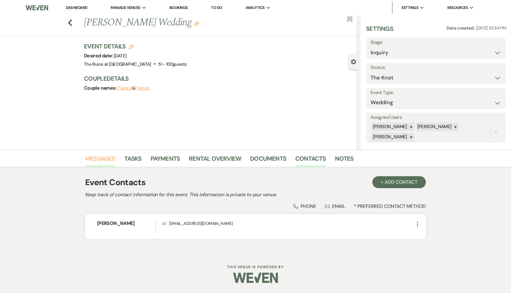
click at [102, 160] on link "Messages" at bounding box center [100, 160] width 30 height 13
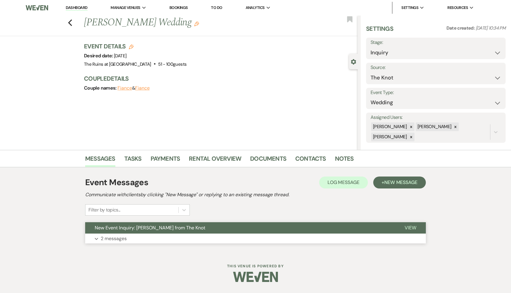
click at [137, 226] on span "New Event Inquiry: [PERSON_NAME] from The Knot" at bounding box center [150, 228] width 111 height 6
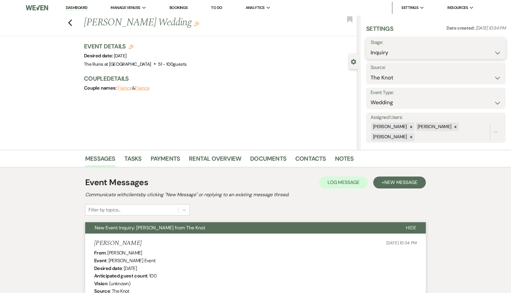
click at [498, 52] on select "Inquiry Follow Up Tour Requested Tour Confirmed Toured Proposal Sent Booked Lost" at bounding box center [435, 53] width 131 height 12
select select "8"
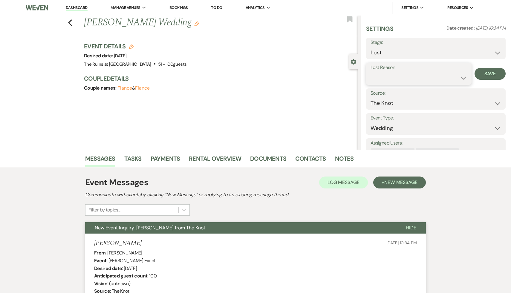
click at [462, 77] on select "Booked Elsewhere Budget Date Unavailable No Response Not a Good Match Capacity …" at bounding box center [418, 78] width 96 height 12
select select "8"
click at [487, 72] on button "Save" at bounding box center [489, 74] width 31 height 12
click at [70, 20] on icon "Previous" at bounding box center [70, 22] width 4 height 7
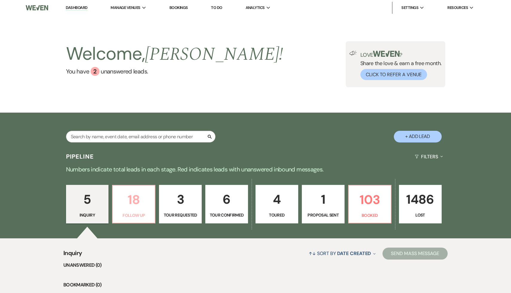
click at [128, 197] on p "18" at bounding box center [133, 200] width 35 height 20
select select "9"
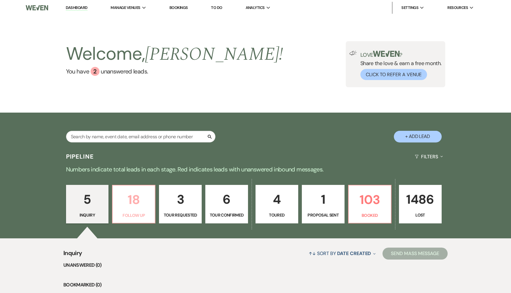
select select "9"
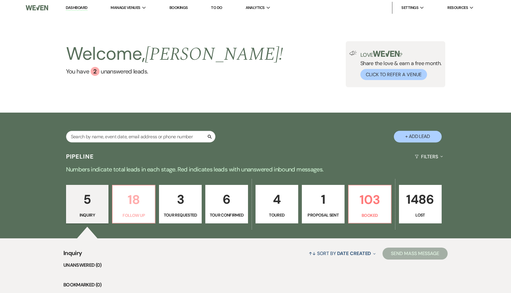
select select "9"
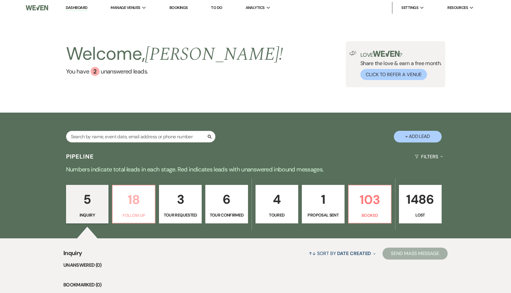
select select "9"
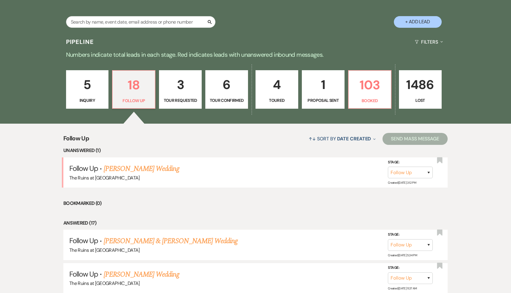
scroll to position [120, 0]
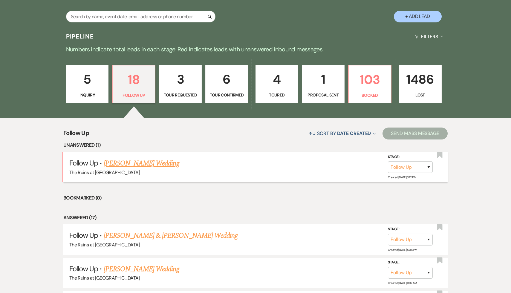
click at [146, 162] on link "[PERSON_NAME] Wedding" at bounding box center [142, 163] width 76 height 11
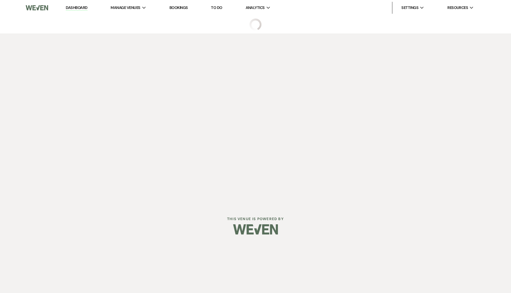
select select "9"
select select "6"
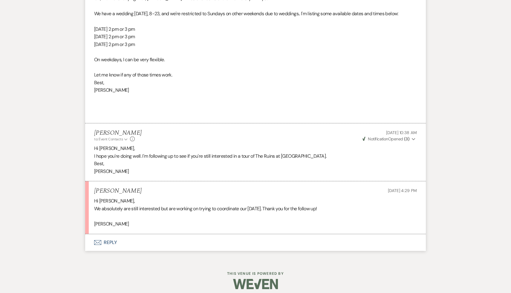
scroll to position [593, 0]
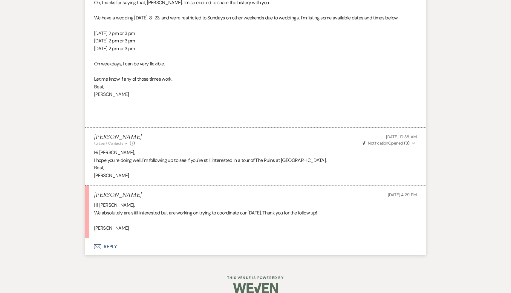
click at [109, 246] on button "Envelope Reply" at bounding box center [255, 246] width 340 height 17
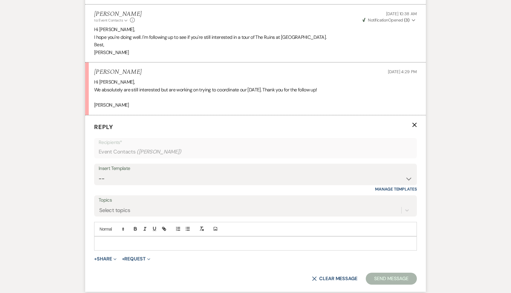
scroll to position [717, 0]
click at [114, 239] on div at bounding box center [255, 243] width 322 height 14
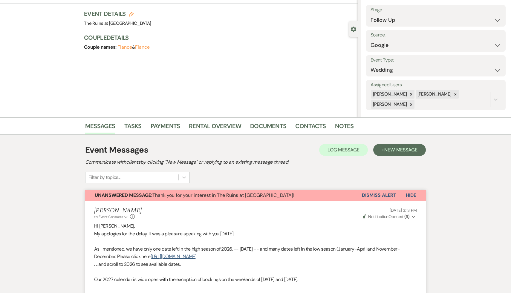
scroll to position [0, 0]
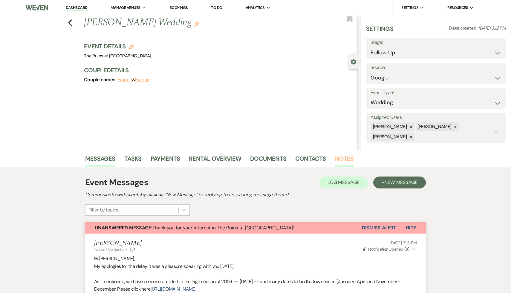
click at [342, 159] on link "Notes" at bounding box center [344, 160] width 19 height 13
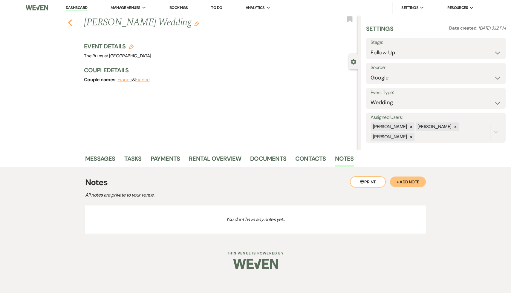
click at [70, 23] on use "button" at bounding box center [70, 22] width 4 height 7
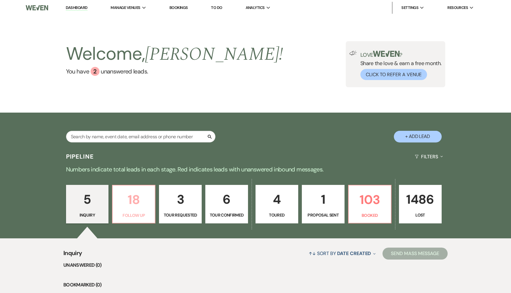
click at [131, 200] on p "18" at bounding box center [133, 200] width 35 height 20
select select "9"
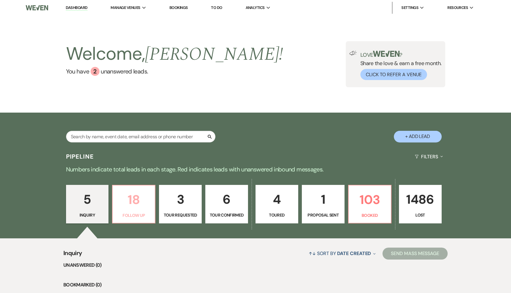
select select "9"
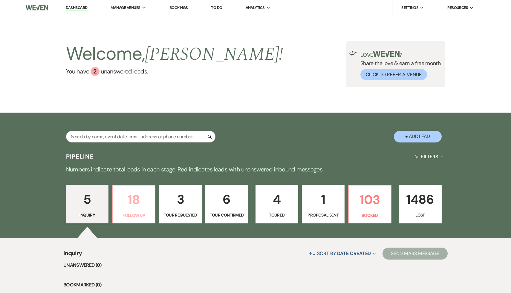
select select "9"
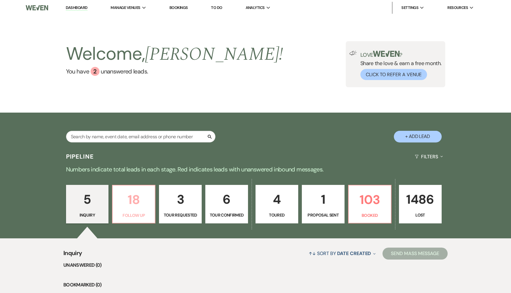
select select "9"
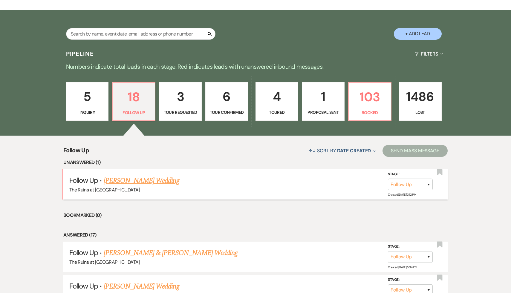
click at [138, 179] on link "[PERSON_NAME] Wedding" at bounding box center [142, 180] width 76 height 11
select select "9"
select select "6"
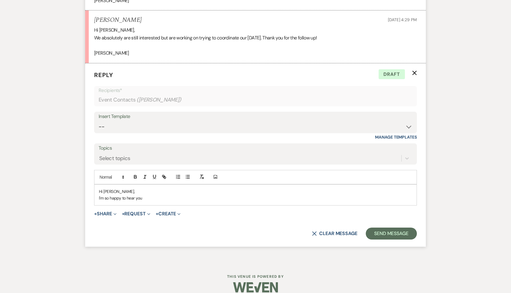
scroll to position [776, 0]
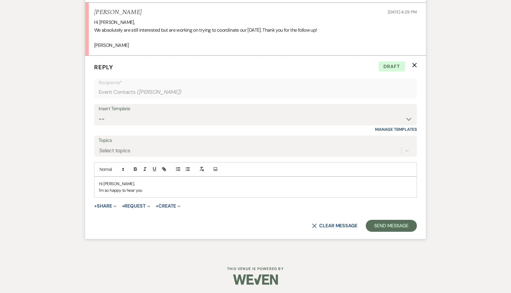
click at [151, 190] on p "I'm so happy to hear you" at bounding box center [255, 190] width 313 height 7
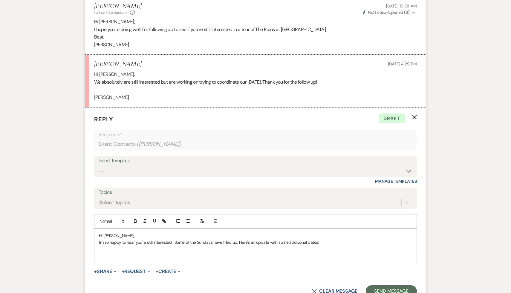
scroll to position [790, 0]
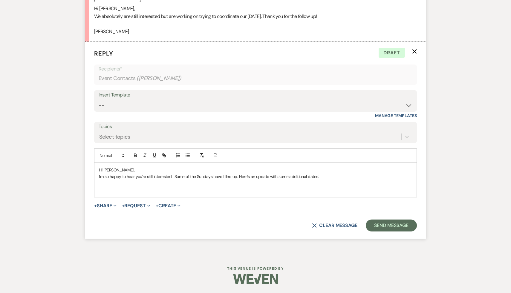
click at [325, 176] on p "I'm so happy to hear you're still interested. Some of the Sundays have filled u…" at bounding box center [255, 176] width 313 height 7
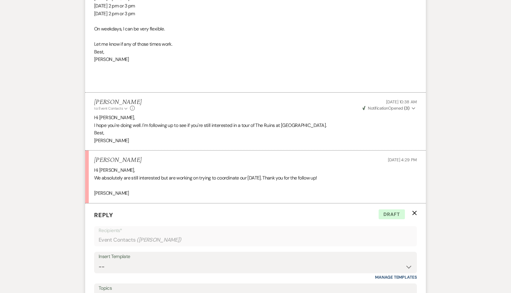
scroll to position [572, 0]
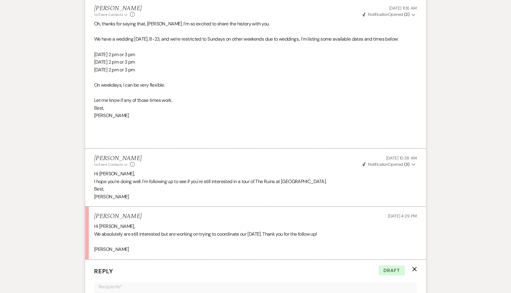
drag, startPoint x: 172, startPoint y: 72, endPoint x: 91, endPoint y: 73, distance: 80.6
click at [91, 73] on li "[PERSON_NAME] to: Event Contacts Expand Info [DATE] 11:16 AM Weven Check Notifi…" at bounding box center [255, 74] width 340 height 150
copy p "[DATE] 2 pm or 3 pm"
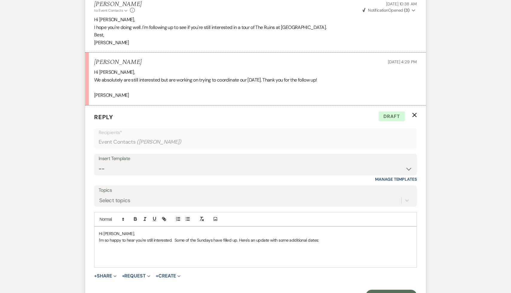
scroll to position [737, 0]
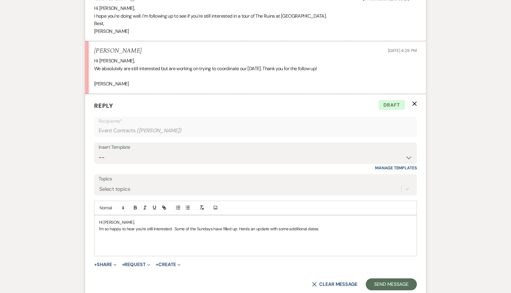
click at [102, 237] on p at bounding box center [255, 235] width 313 height 7
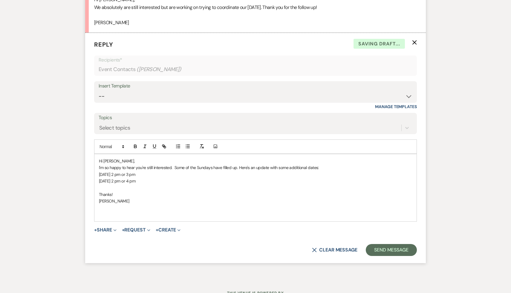
scroll to position [802, 0]
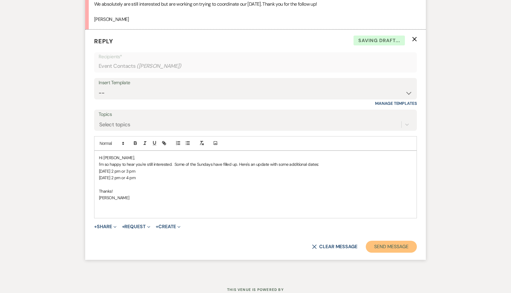
click at [398, 245] on button "Send Message" at bounding box center [391, 247] width 51 height 12
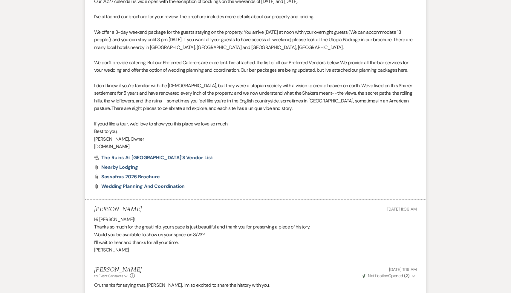
scroll to position [0, 0]
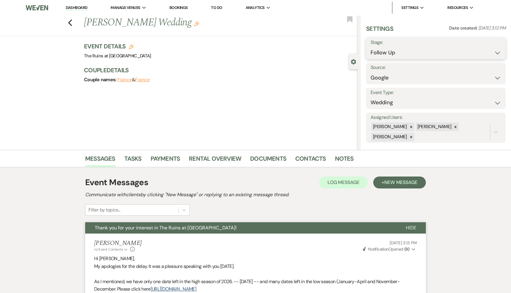
click at [497, 51] on select "Inquiry Follow Up Tour Requested Tour Confirmed Toured Proposal Sent Booked Lost" at bounding box center [435, 53] width 131 height 12
select select "2"
click at [491, 47] on button "Save" at bounding box center [491, 48] width 30 height 12
click at [70, 21] on use "button" at bounding box center [70, 22] width 4 height 7
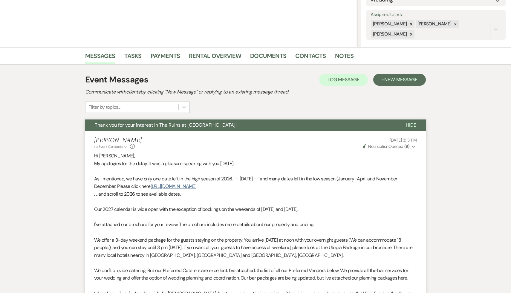
select select "9"
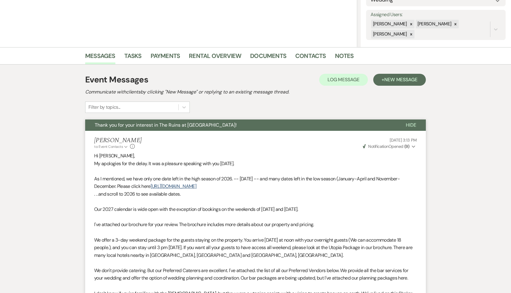
select select "9"
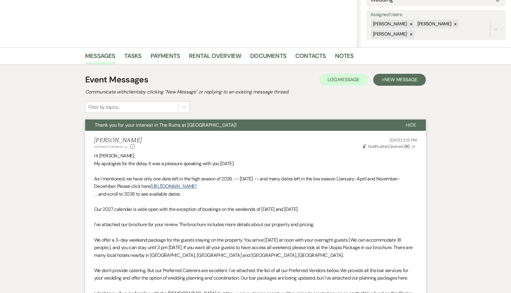
select select "9"
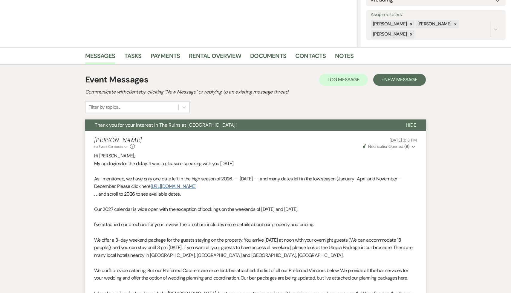
select select "9"
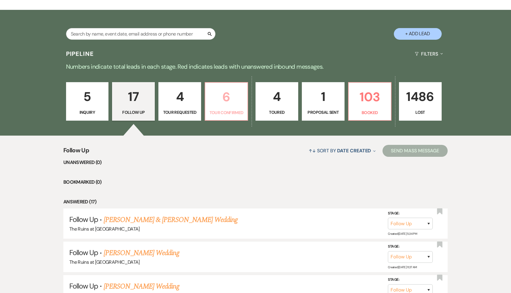
click at [229, 96] on p "6" at bounding box center [226, 97] width 35 height 20
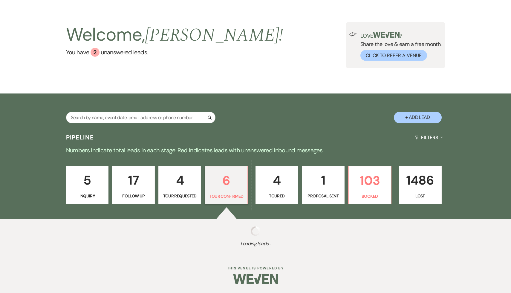
scroll to position [19, 0]
select select "4"
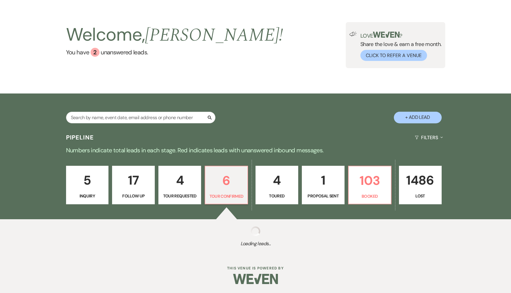
select select "4"
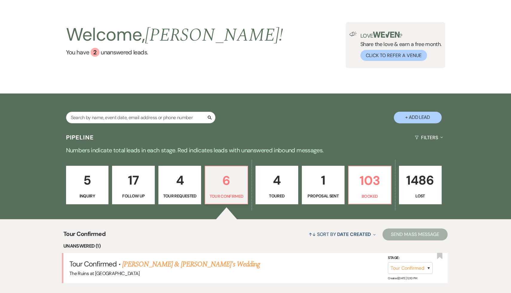
scroll to position [103, 0]
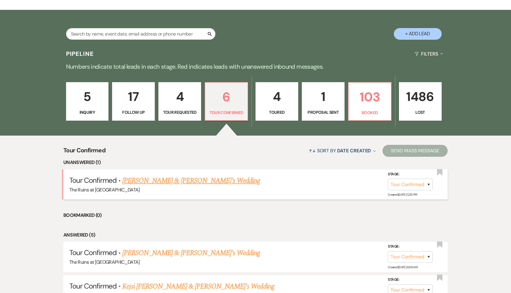
click at [173, 180] on link "[PERSON_NAME] & [PERSON_NAME]'s Wedding" at bounding box center [191, 180] width 138 height 11
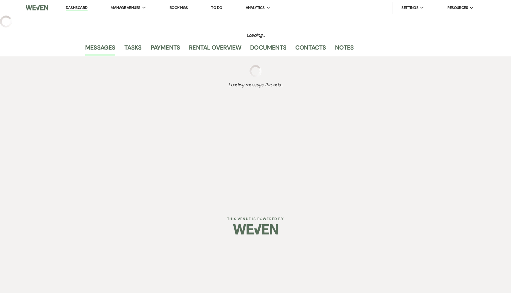
select select "4"
select select "6"
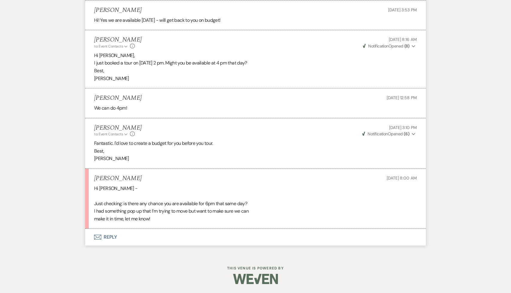
scroll to position [843, 0]
click at [110, 237] on button "Envelope Reply" at bounding box center [255, 237] width 340 height 17
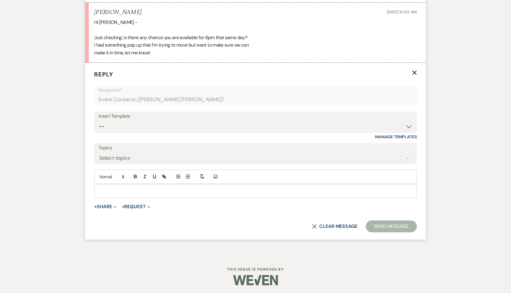
scroll to position [1010, 0]
click at [151, 187] on p at bounding box center [255, 190] width 313 height 7
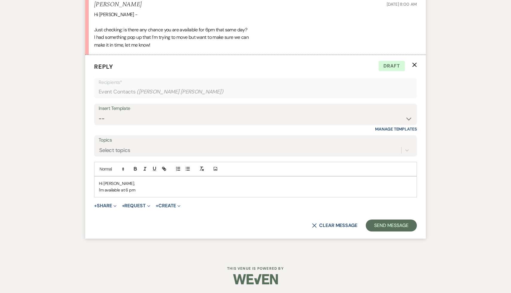
scroll to position [1011, 0]
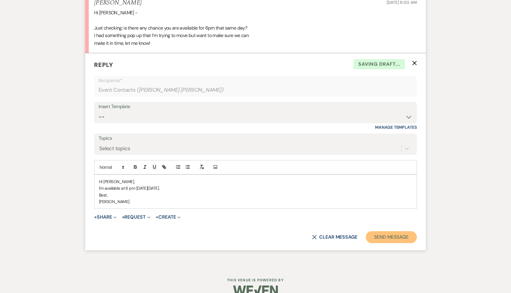
click at [378, 242] on button "Send Message" at bounding box center [391, 237] width 51 height 12
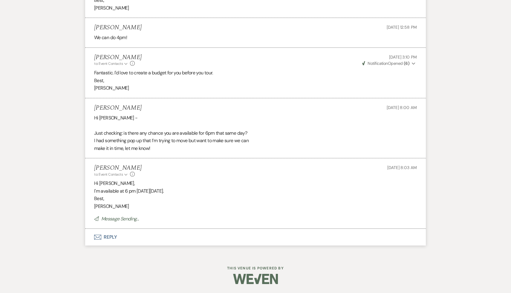
scroll to position [901, 0]
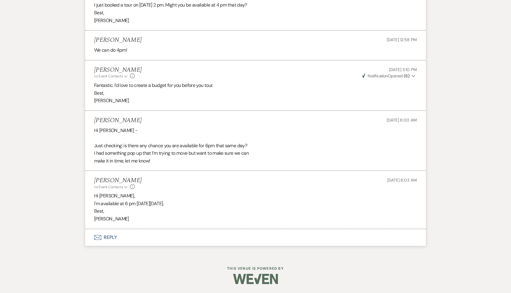
scroll to position [103, 0]
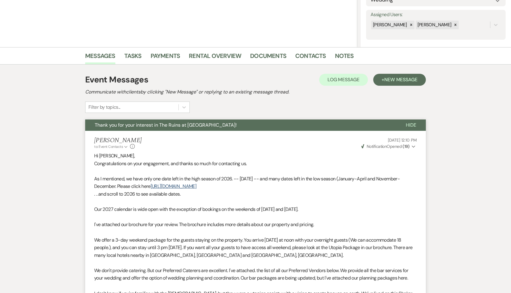
select select "4"
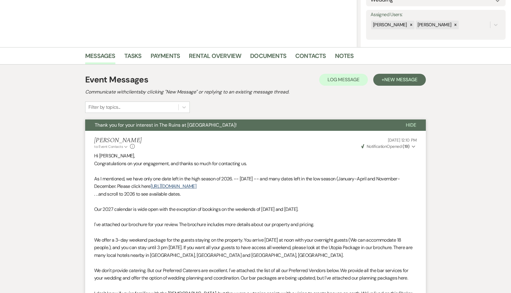
select select "4"
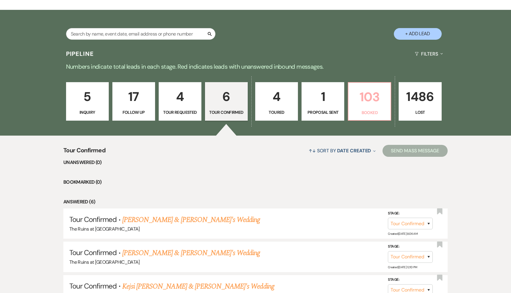
click at [372, 99] on p "103" at bounding box center [369, 97] width 35 height 20
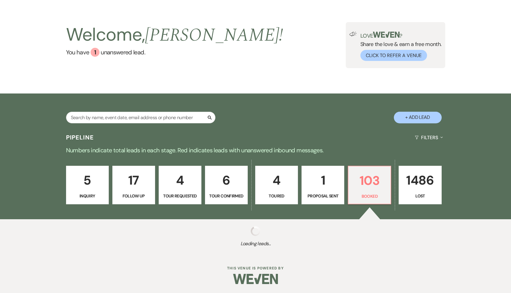
scroll to position [103, 0]
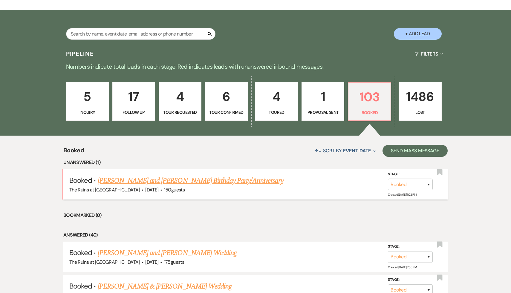
click at [198, 178] on link "[PERSON_NAME] and [PERSON_NAME] Birthday Party/Anniversary" at bounding box center [190, 180] width 185 height 11
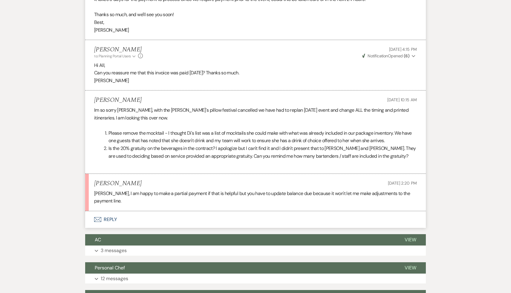
scroll to position [261, 0]
